Goal: Navigation & Orientation: Understand site structure

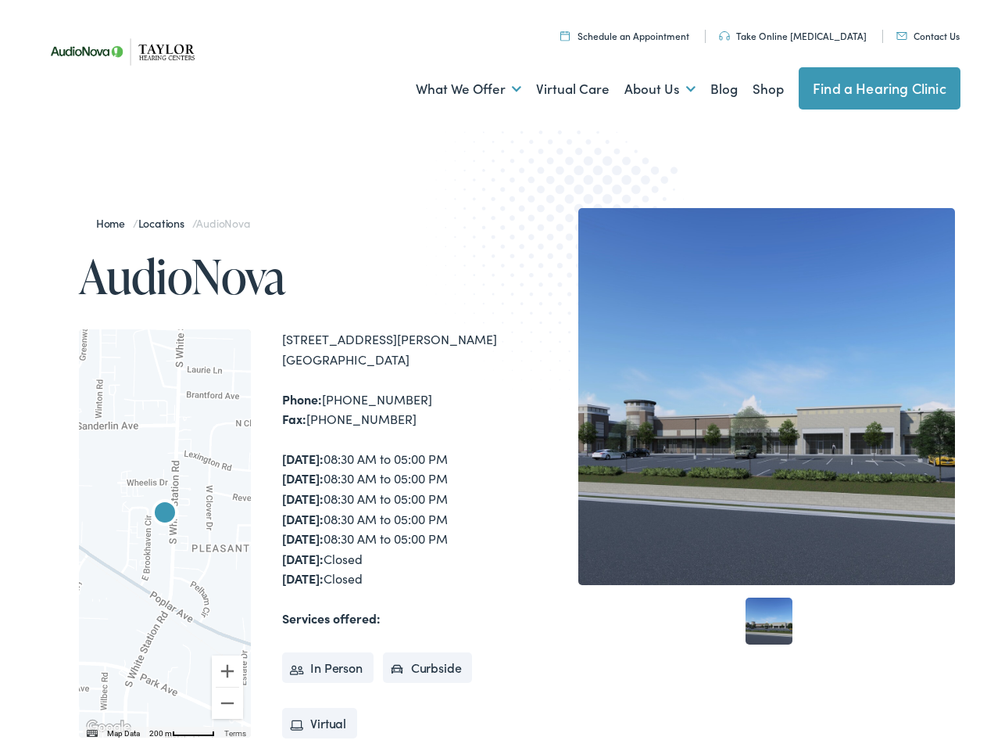
click at [493, 375] on img at bounding box center [579, 247] width 306 height 334
click at [454, 84] on link "What We Offer" at bounding box center [469, 85] width 106 height 58
click at [643, 84] on link "About Us" at bounding box center [660, 85] width 71 height 58
click at [165, 529] on div at bounding box center [165, 528] width 172 height 408
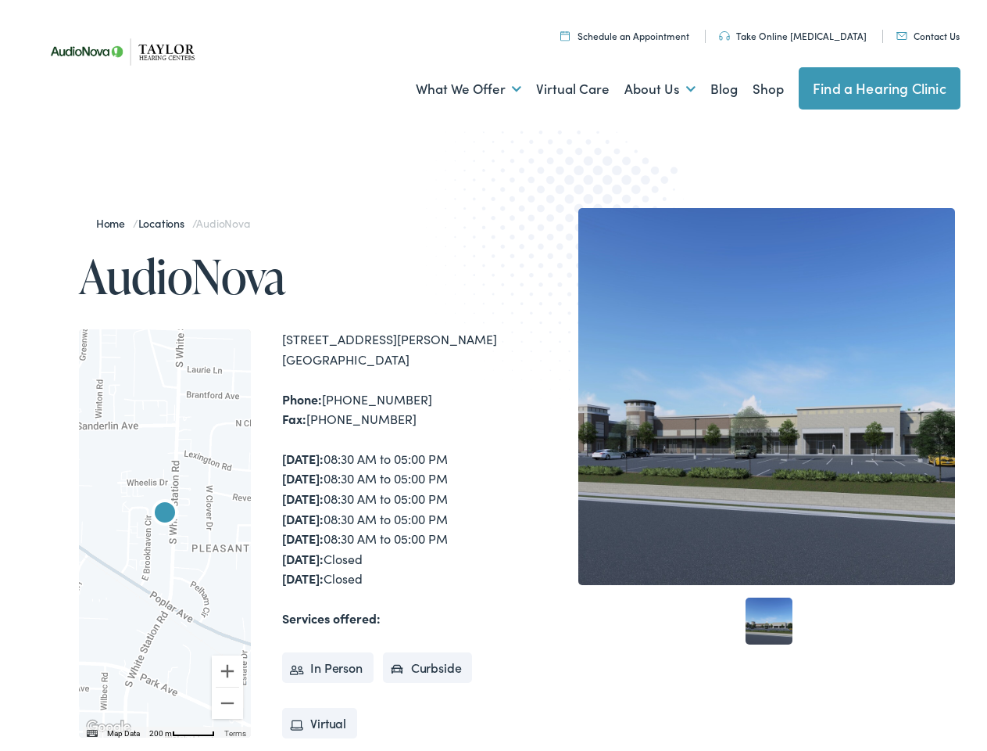
click at [165, 529] on div at bounding box center [165, 528] width 172 height 408
click at [165, 510] on img "AudioNova" at bounding box center [165, 510] width 38 height 38
click at [228, 666] on button "Zoom in" at bounding box center [227, 666] width 31 height 31
click at [228, 698] on button "Zoom out" at bounding box center [227, 698] width 31 height 31
click at [90, 729] on img "Keyboard shortcuts" at bounding box center [92, 728] width 11 height 7
